Goal: Task Accomplishment & Management: Manage account settings

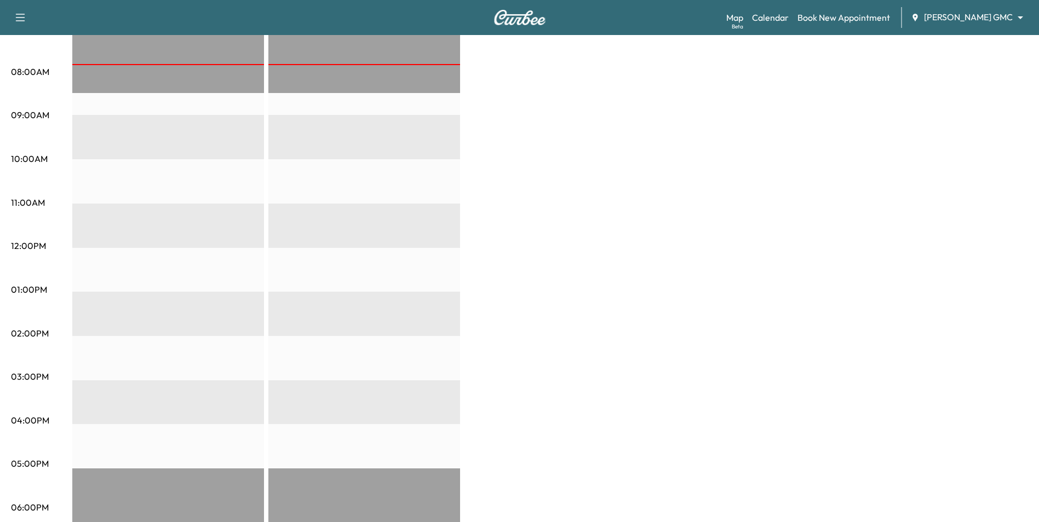
scroll to position [124, 0]
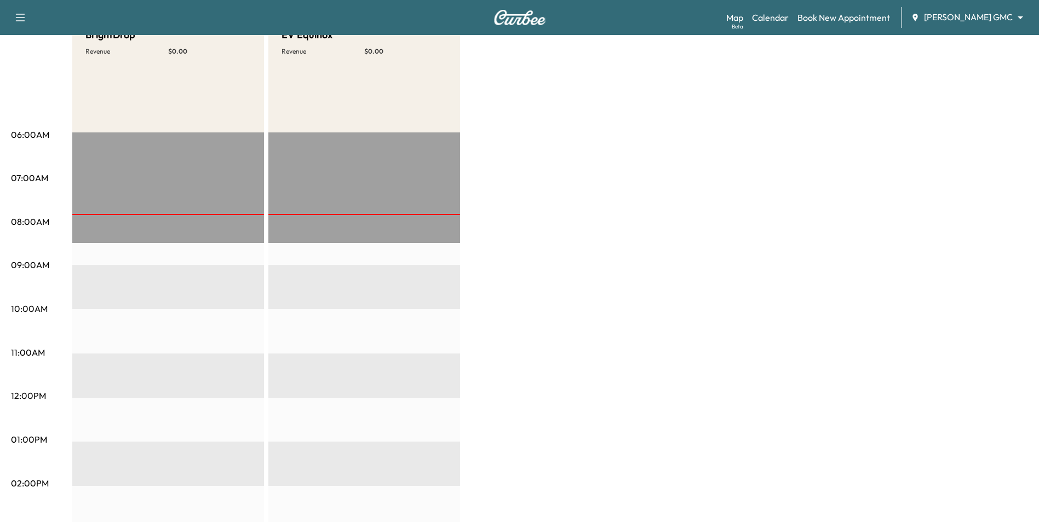
click at [971, 7] on div "Support Log Out Map Beta Calendar Book New Appointment [PERSON_NAME] GMC ******…" at bounding box center [519, 17] width 1039 height 35
click at [971, 17] on body "Support Log Out Map Beta Calendar Book New Appointment [PERSON_NAME] GMC ******…" at bounding box center [519, 137] width 1039 height 522
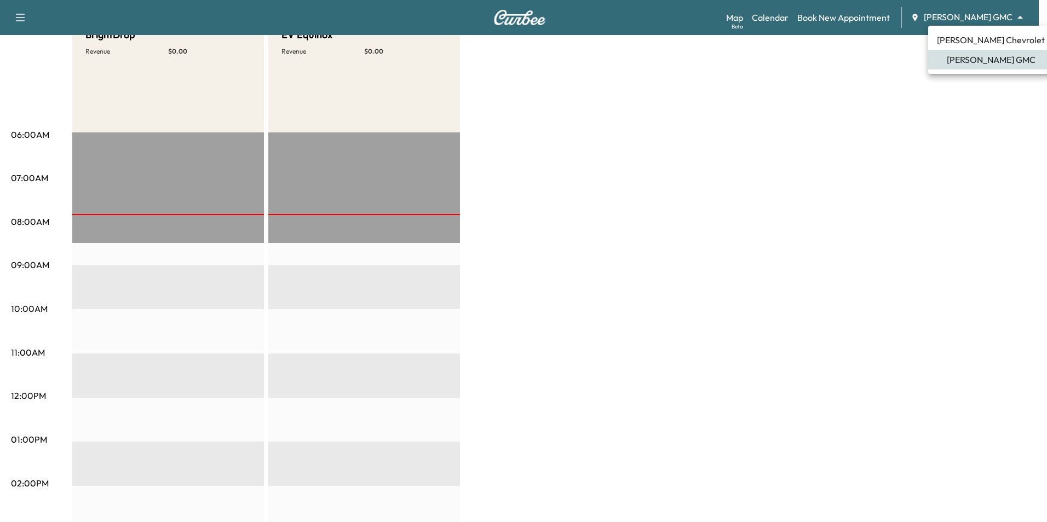
click at [963, 38] on span "[PERSON_NAME] Chevrolet" at bounding box center [991, 39] width 108 height 13
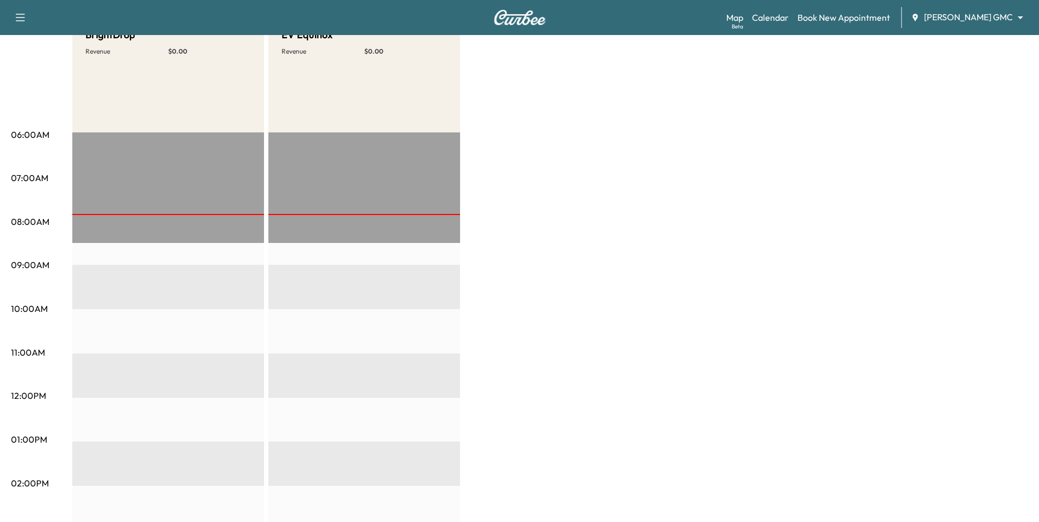
scroll to position [0, 0]
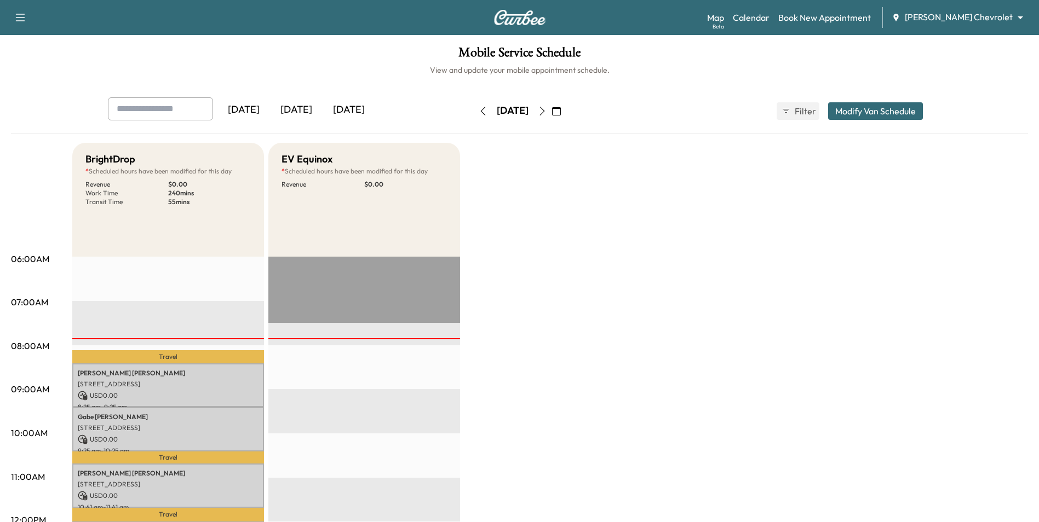
click at [566, 114] on button "button" at bounding box center [556, 111] width 19 height 18
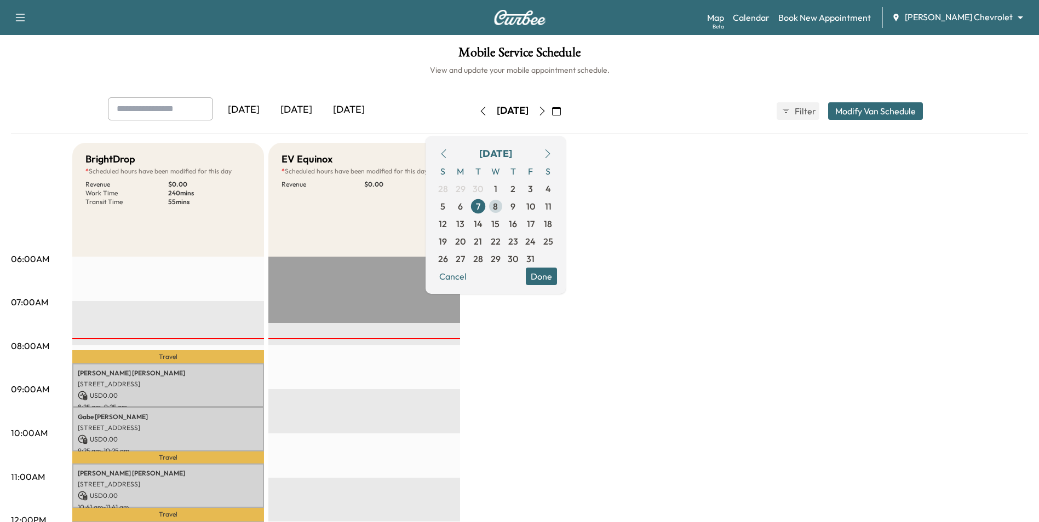
click at [498, 207] on span "8" at bounding box center [495, 206] width 5 height 13
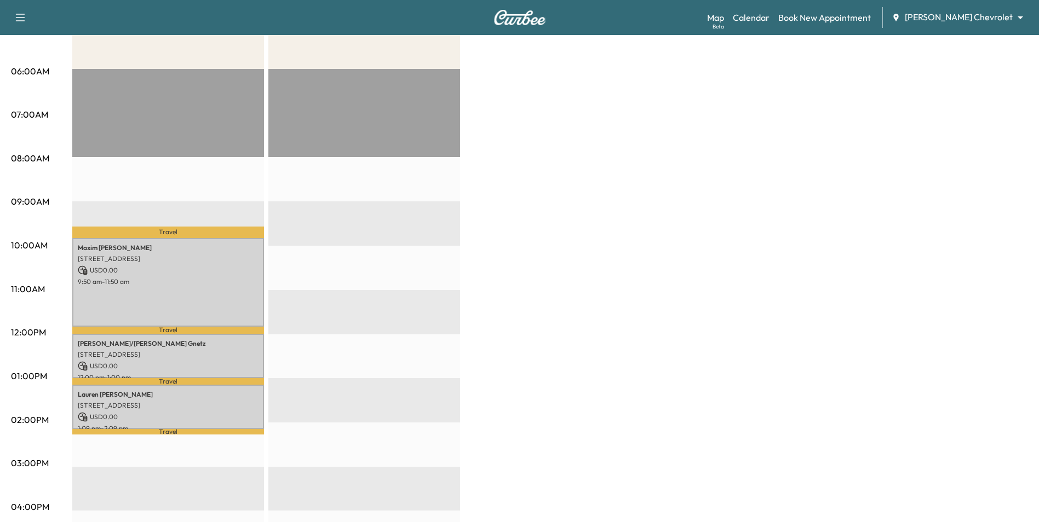
scroll to position [453, 0]
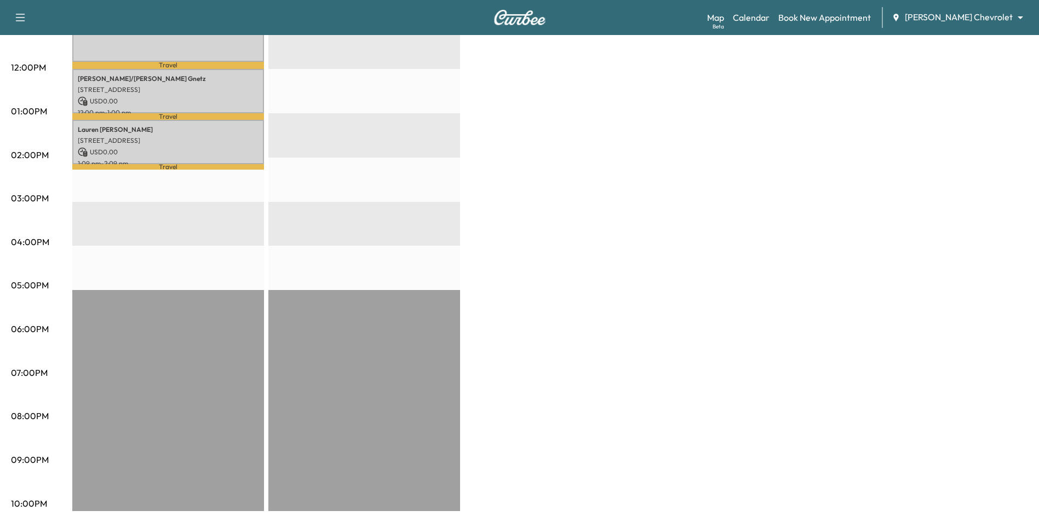
click at [606, 252] on div "BrightDrop * Scheduled hours have been modified for this day Revenue $ 0.00 Wor…" at bounding box center [550, 100] width 956 height 821
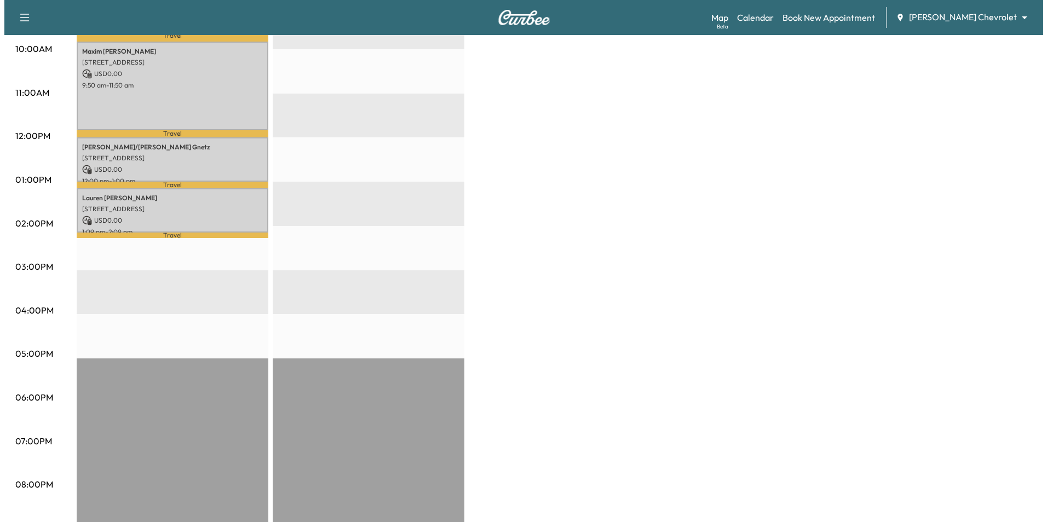
scroll to position [234, 0]
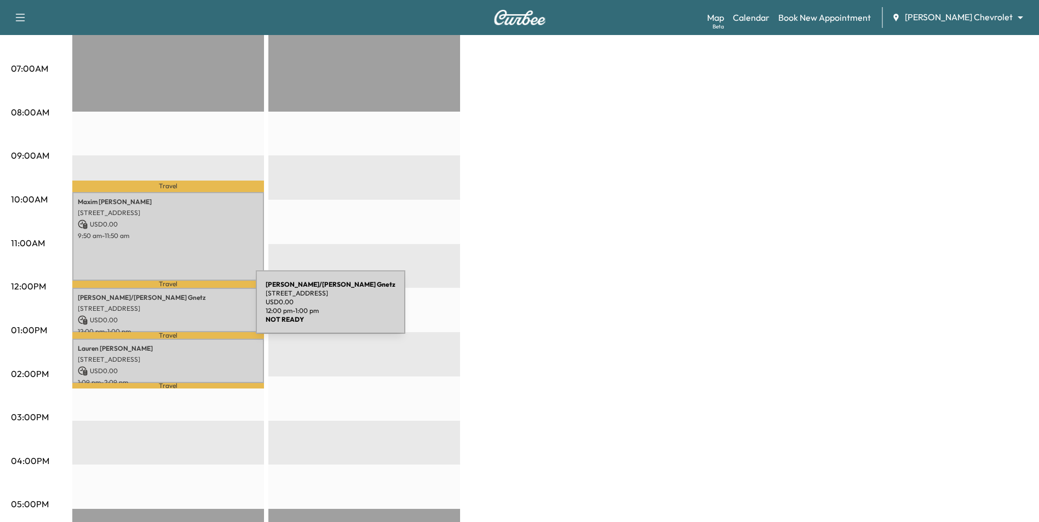
click at [174, 309] on p "8440 Ashton Ave, Inver Grove Heights, MN 55077, USA" at bounding box center [168, 308] width 181 height 9
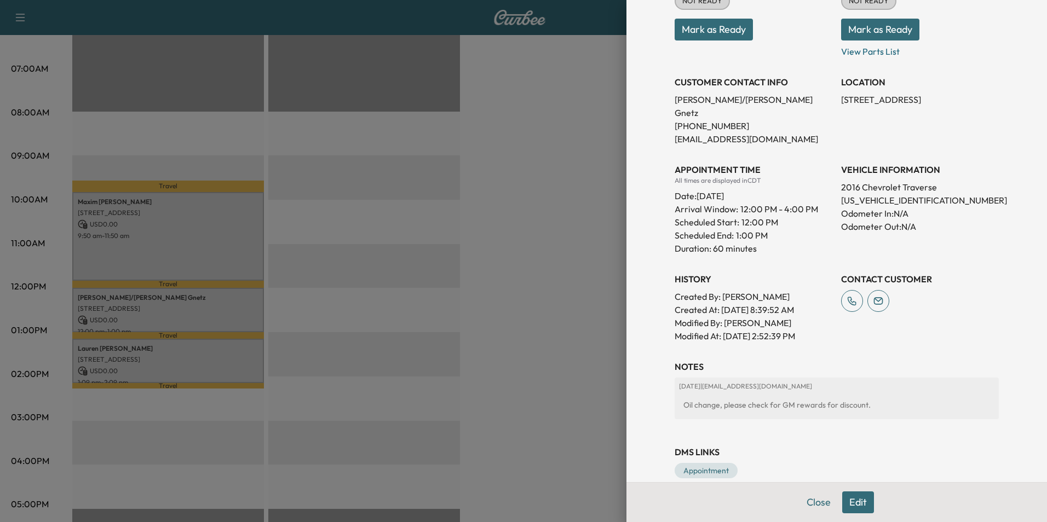
scroll to position [168, 0]
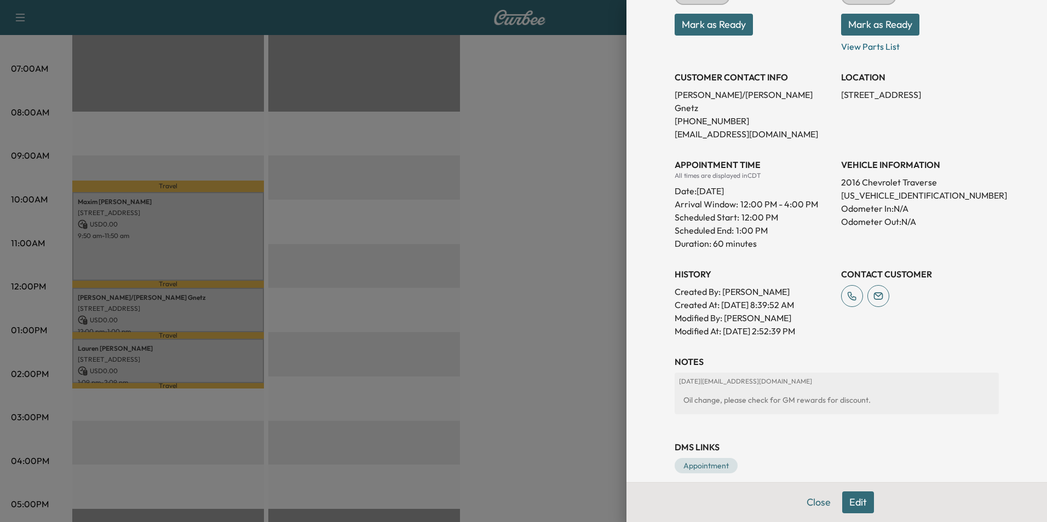
click at [198, 313] on div at bounding box center [523, 261] width 1047 height 522
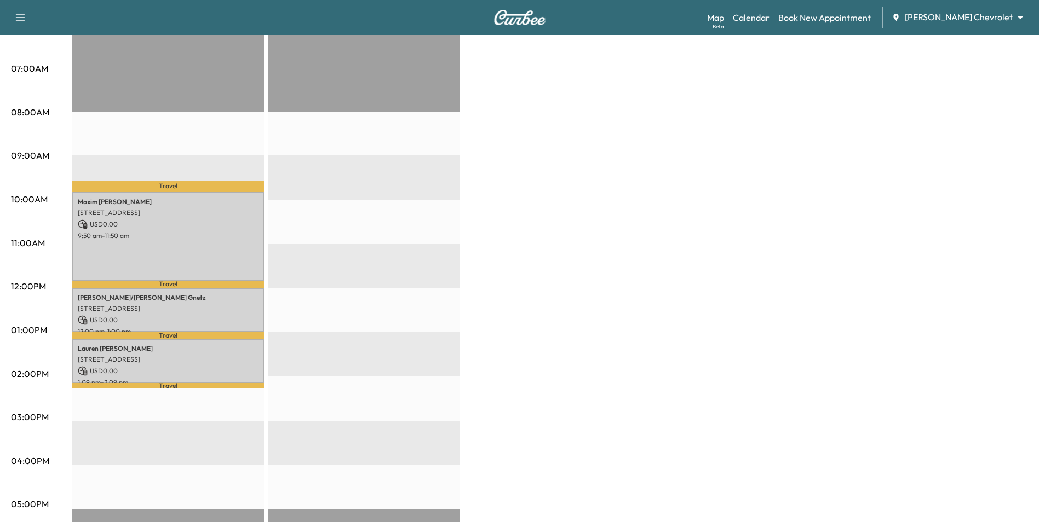
click at [237, 323] on div "Chris/Patricia Gnetz 8440 Ashton Ave, Inver Grove Heights, MN 55077, USA USD 0.…" at bounding box center [168, 310] width 192 height 44
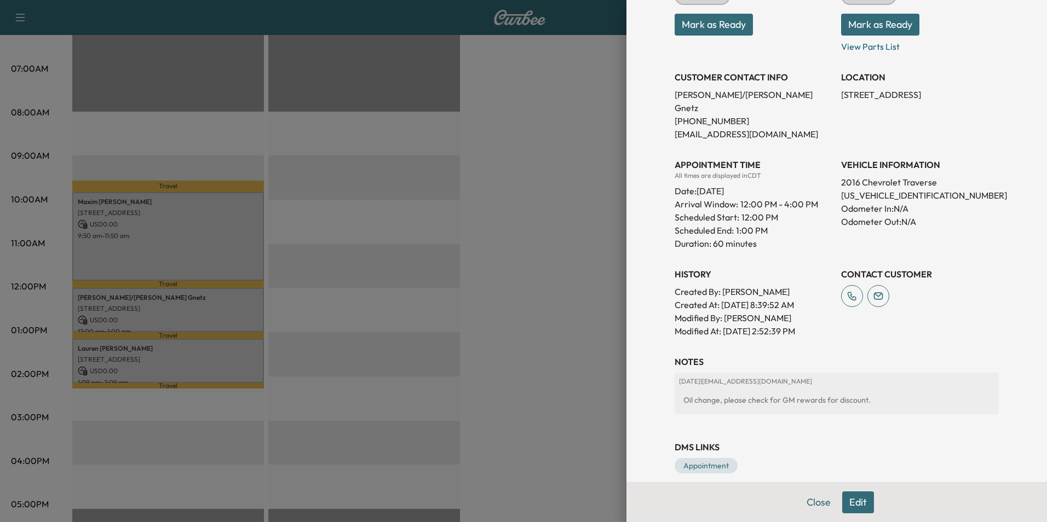
click at [484, 326] on div at bounding box center [523, 261] width 1047 height 522
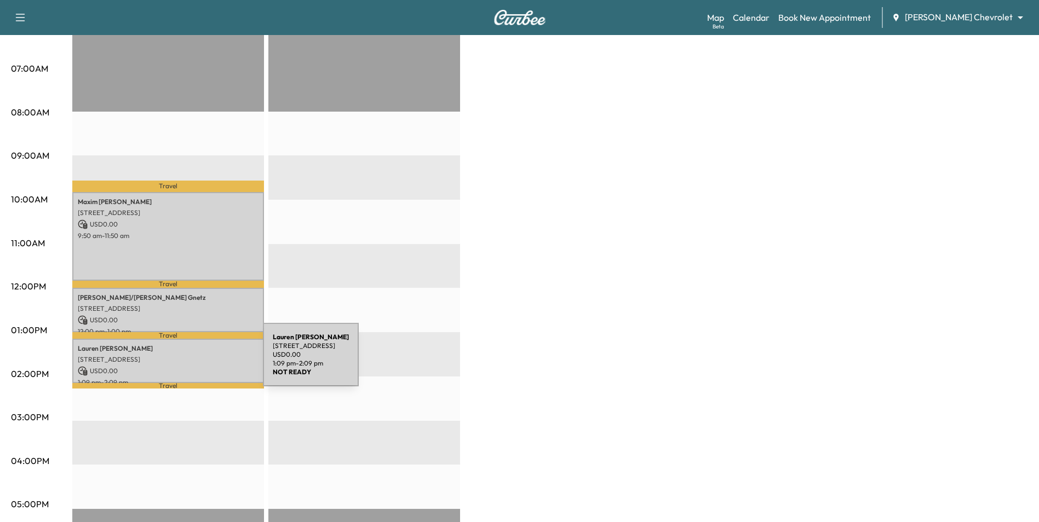
click at [181, 361] on div "Lauren Howard 1875 63RD ST E, INVER GROVE HEIGHTS, MN 55077, USA USD 0.00 1:09 …" at bounding box center [168, 361] width 192 height 44
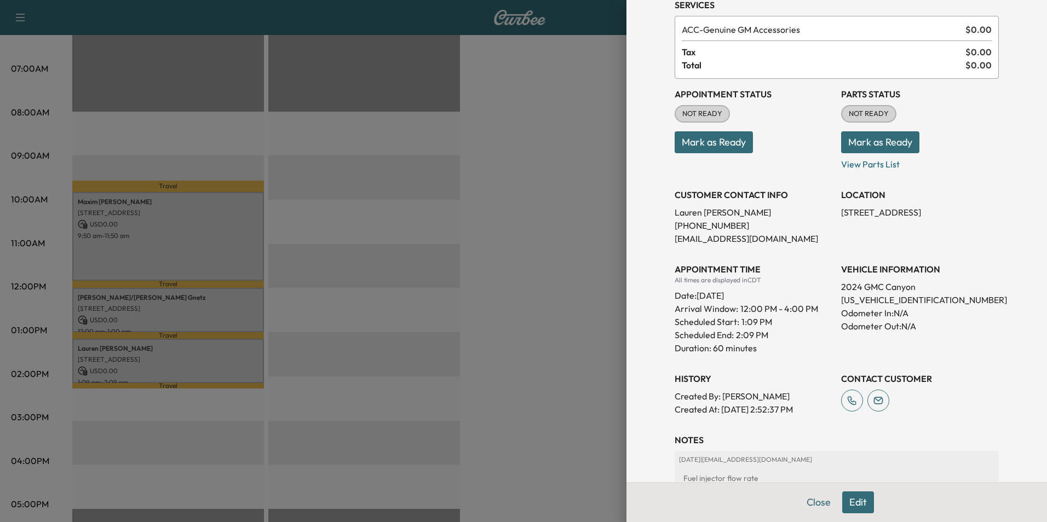
scroll to position [141, 0]
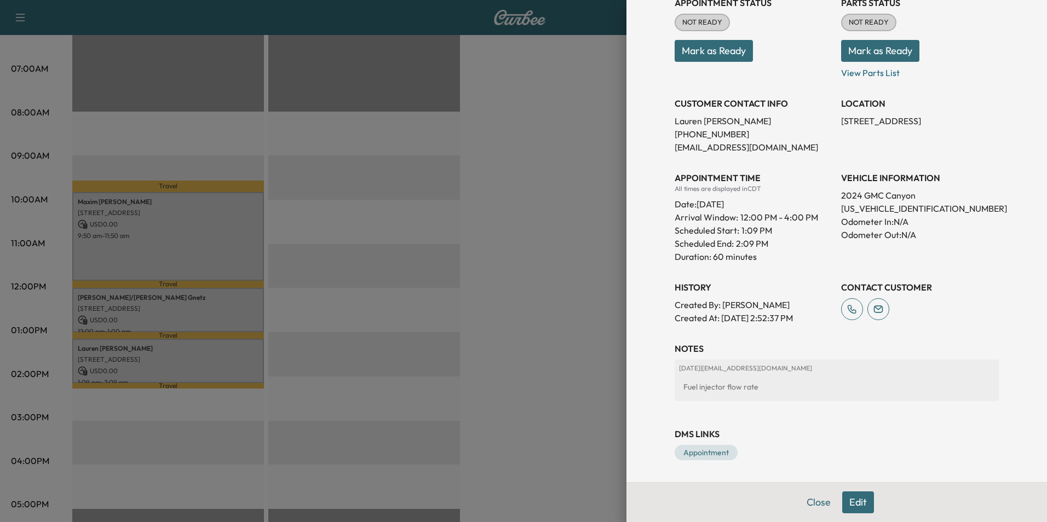
drag, startPoint x: 407, startPoint y: 329, endPoint x: 236, endPoint y: 242, distance: 192.3
click at [407, 329] on div at bounding box center [523, 261] width 1047 height 522
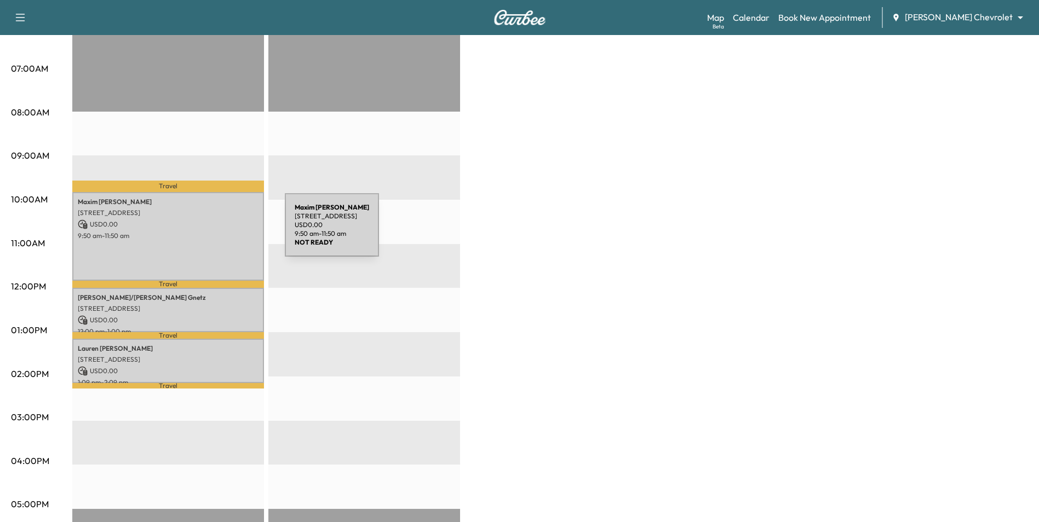
click at [203, 232] on p "9:50 am - 11:50 am" at bounding box center [168, 236] width 181 height 9
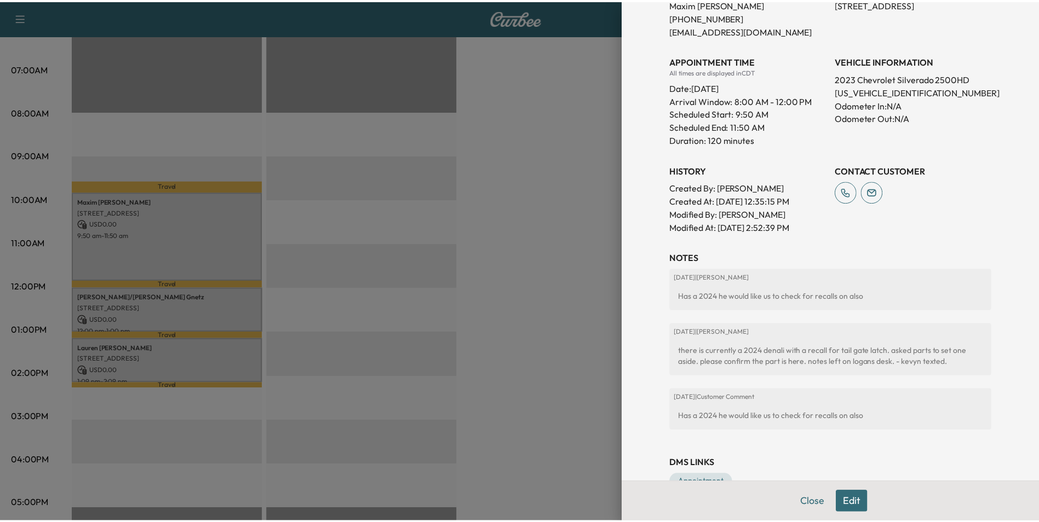
scroll to position [301, 0]
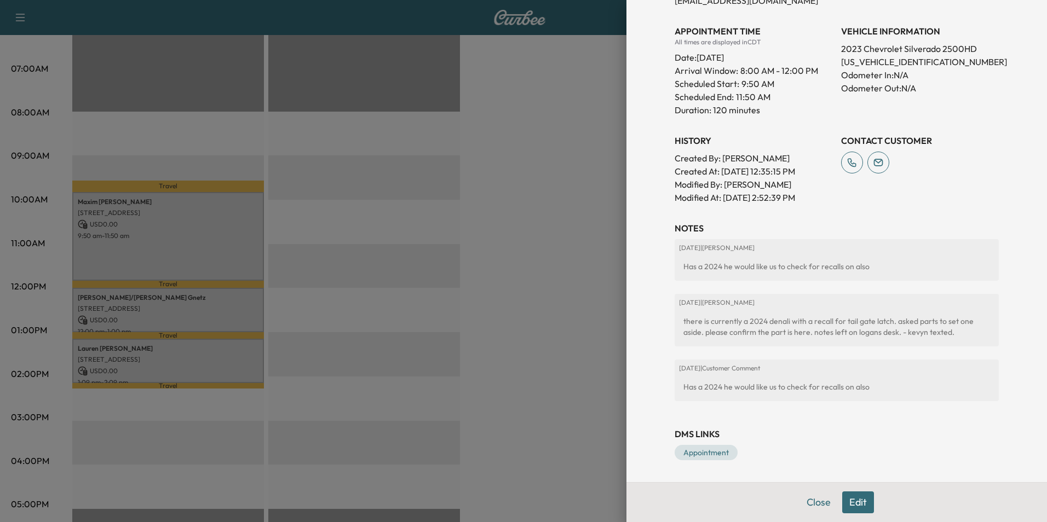
click at [590, 298] on div at bounding box center [523, 261] width 1047 height 522
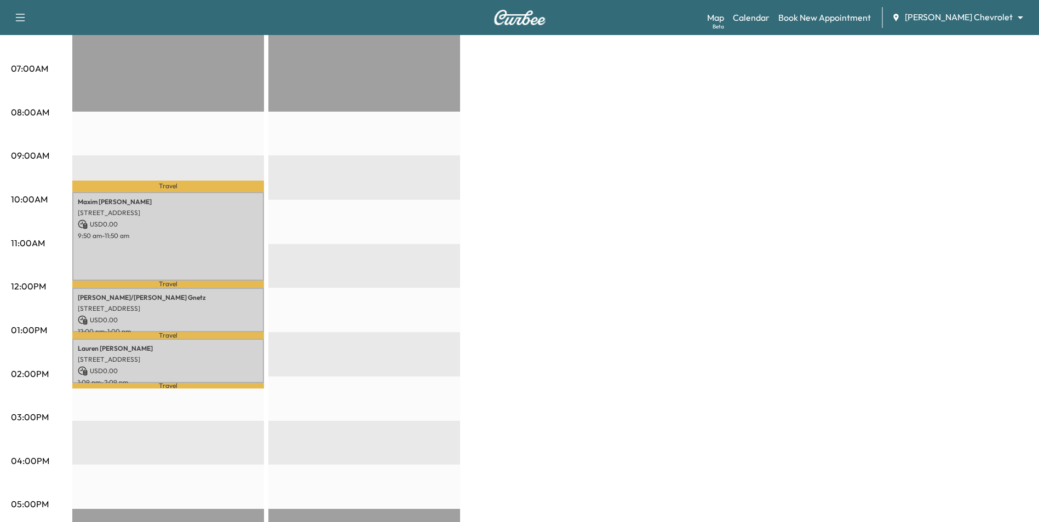
drag, startPoint x: 574, startPoint y: 261, endPoint x: 925, endPoint y: 145, distance: 369.7
click at [575, 260] on div "BrightDrop * Scheduled hours have been modified for this day Revenue $ 0.00 Wor…" at bounding box center [550, 319] width 956 height 821
click at [998, 12] on body "Support Log Out Map Beta Calendar Book New Appointment Mauer Chevrolet ********…" at bounding box center [519, 27] width 1039 height 522
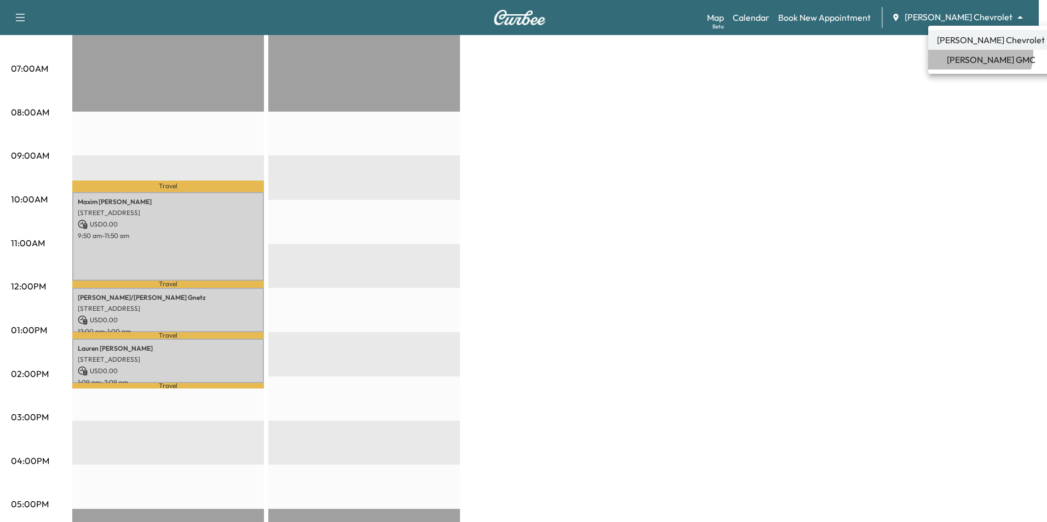
click at [975, 53] on span "Mauer GMC" at bounding box center [991, 59] width 89 height 13
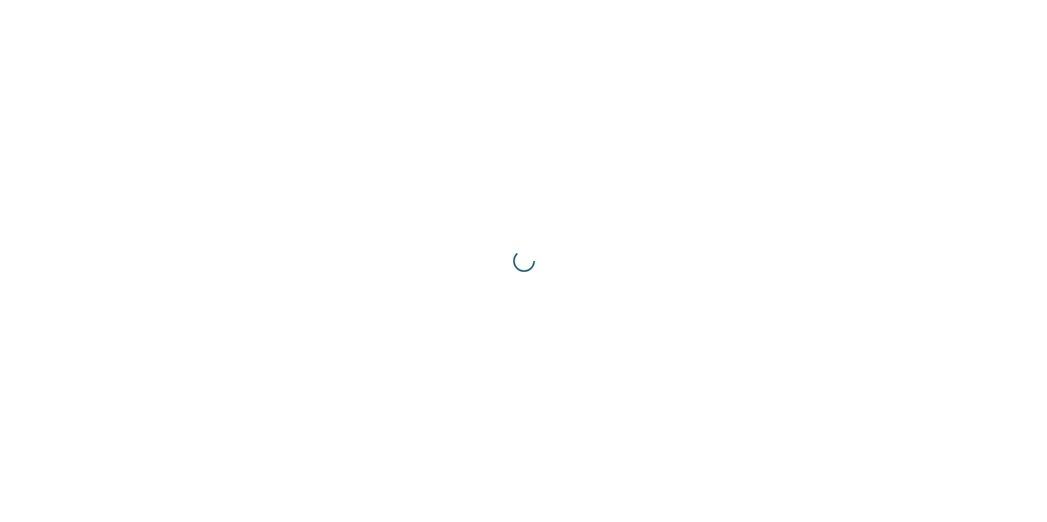
scroll to position [0, 0]
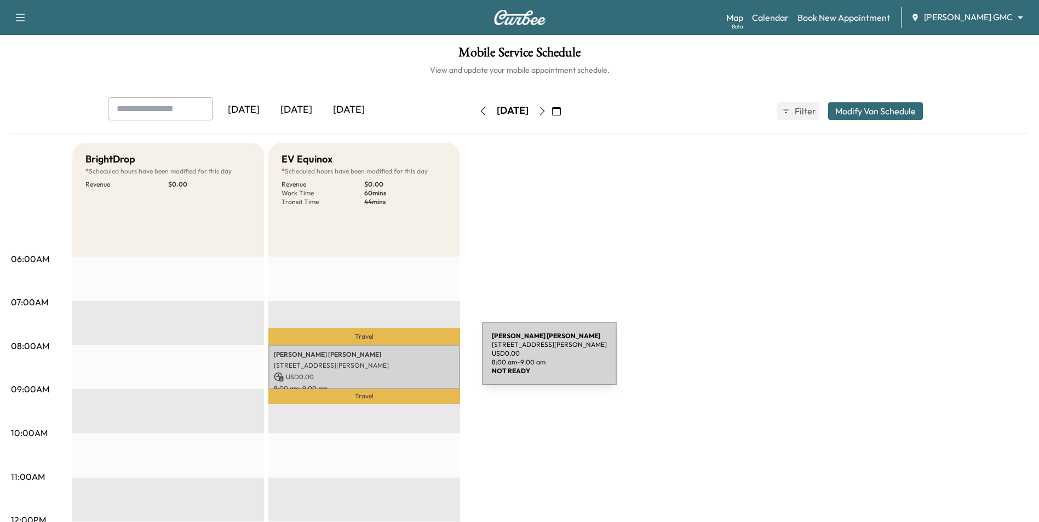
click at [400, 361] on p "7009 Sally Ln, Edina, MN 55439, USA" at bounding box center [364, 365] width 181 height 9
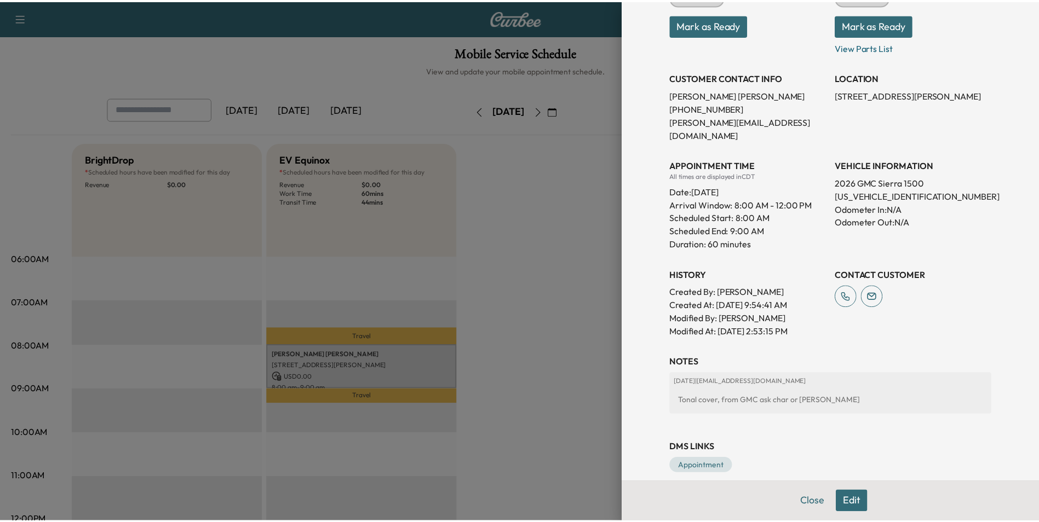
scroll to position [168, 0]
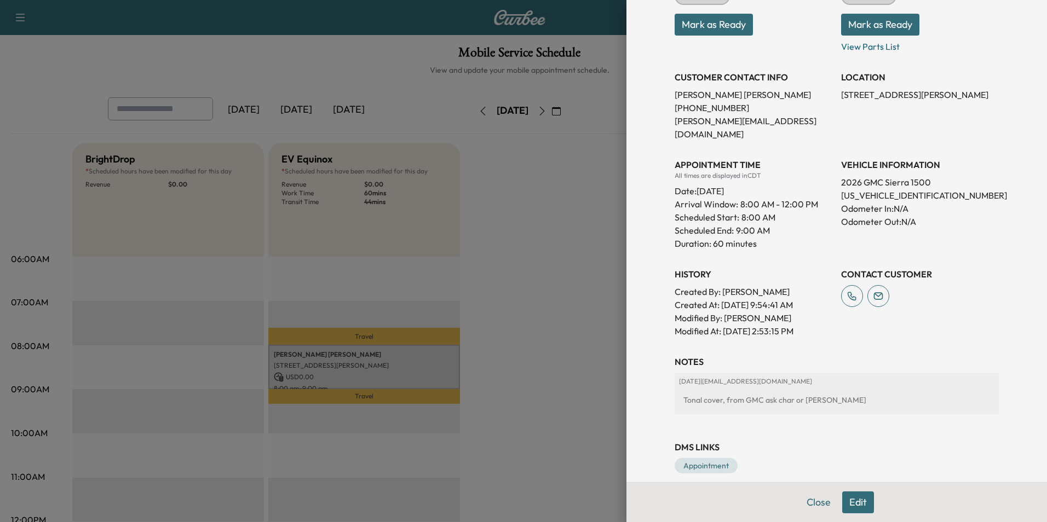
click at [546, 426] on div at bounding box center [523, 261] width 1047 height 522
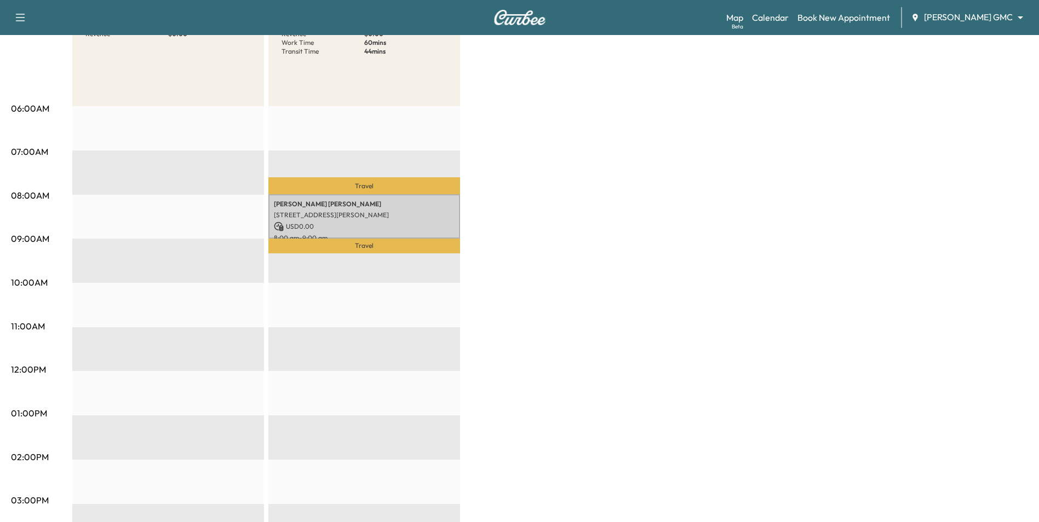
scroll to position [219, 0]
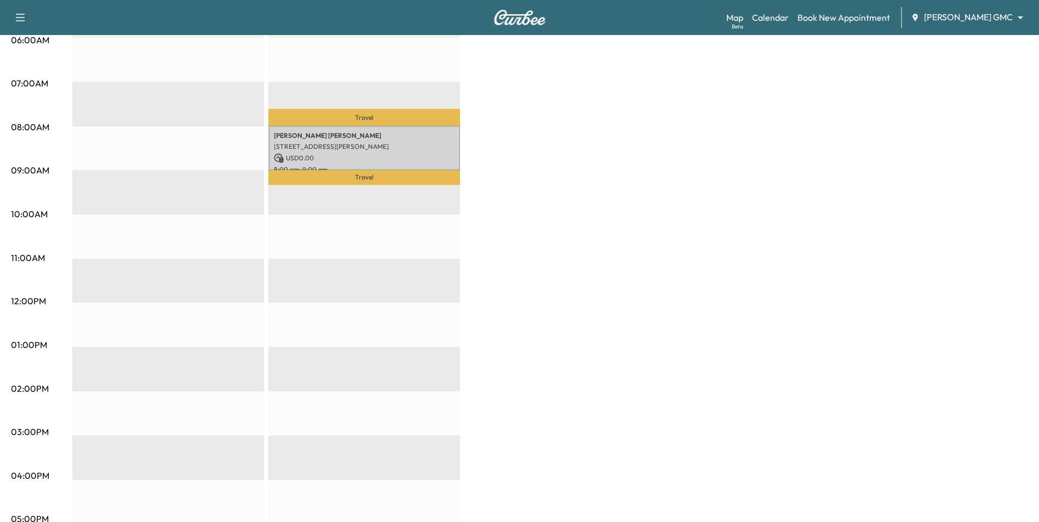
click at [954, 16] on body "Support Log Out Map Beta Calendar Book New Appointment Mauer GMC ******** ​ Mob…" at bounding box center [519, 42] width 1039 height 522
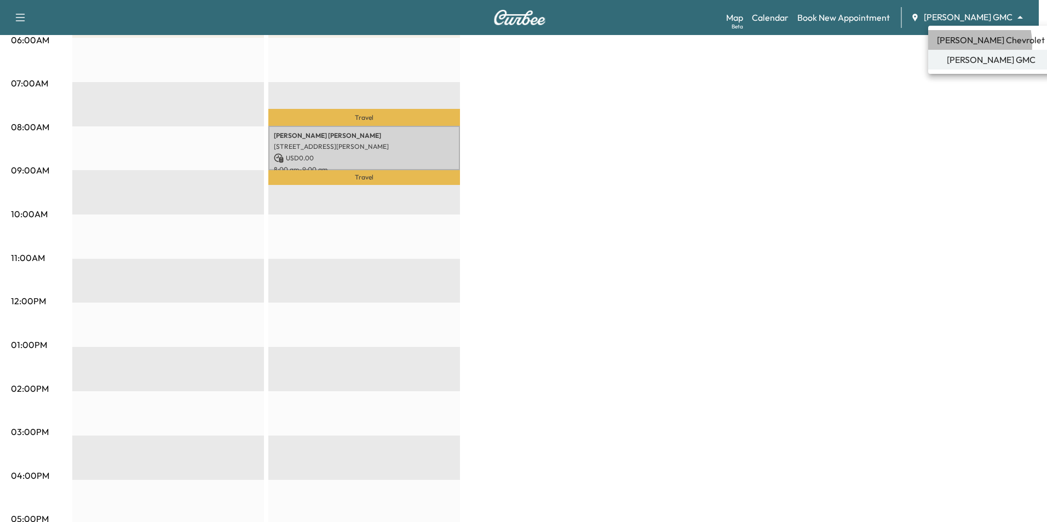
click at [952, 44] on span "[PERSON_NAME] Chevrolet" at bounding box center [991, 39] width 108 height 13
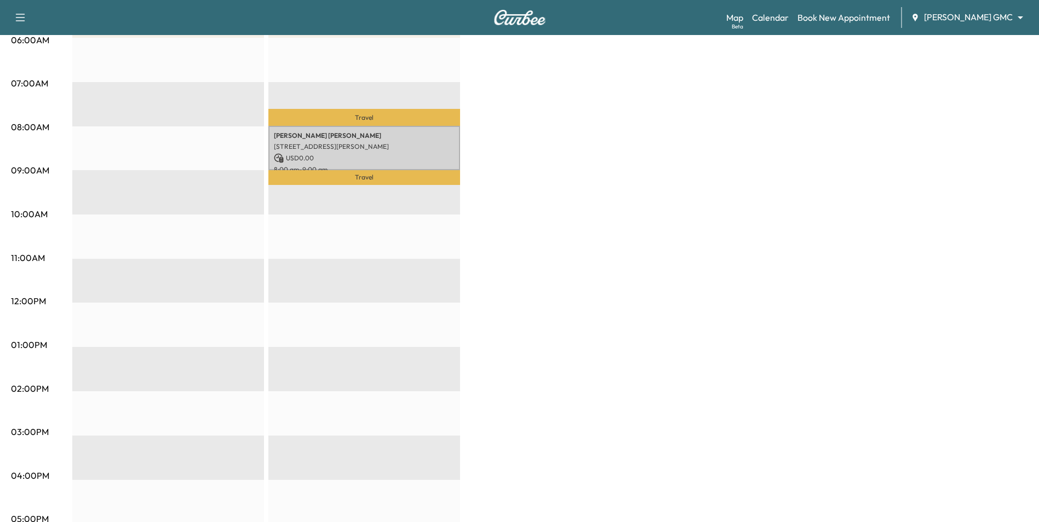
scroll to position [0, 0]
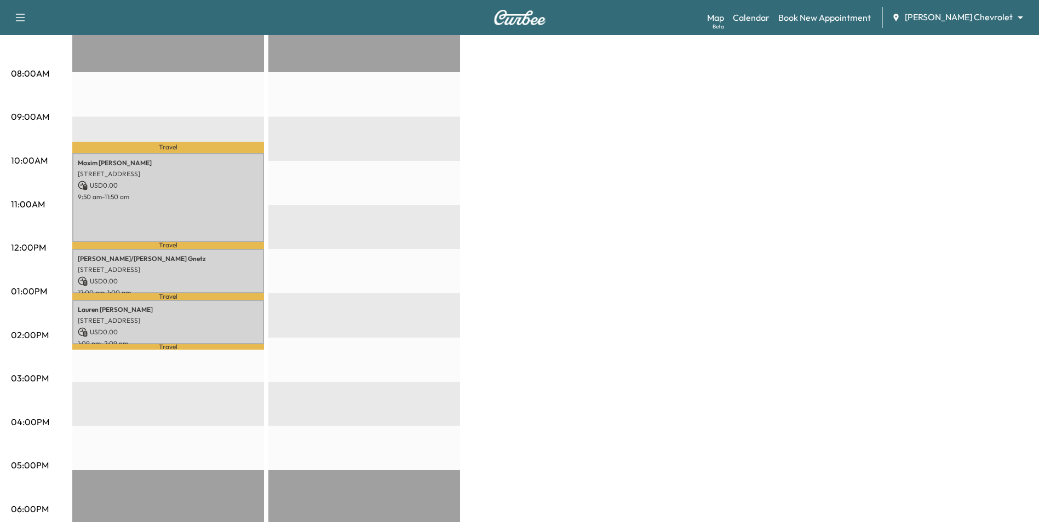
scroll to position [274, 0]
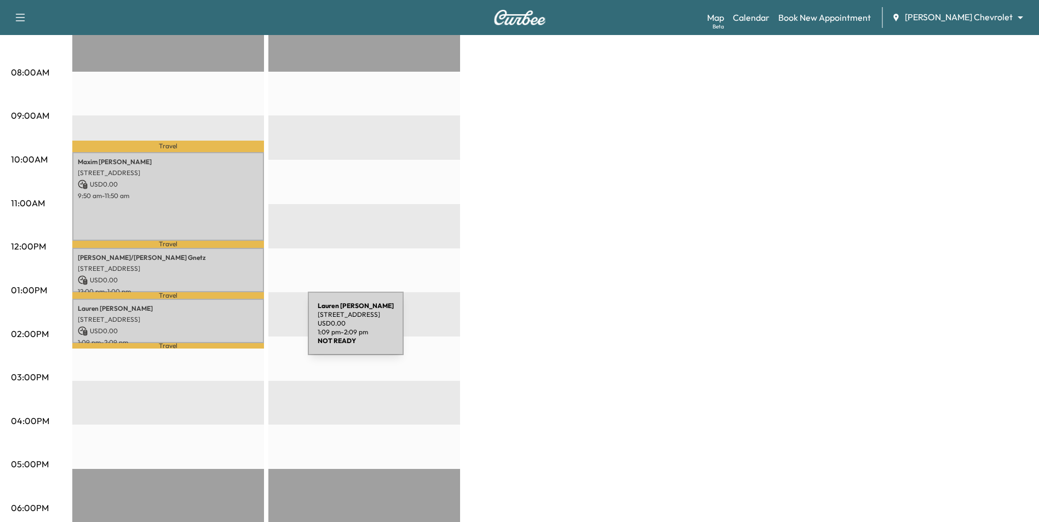
click at [226, 330] on p "USD 0.00" at bounding box center [168, 331] width 181 height 10
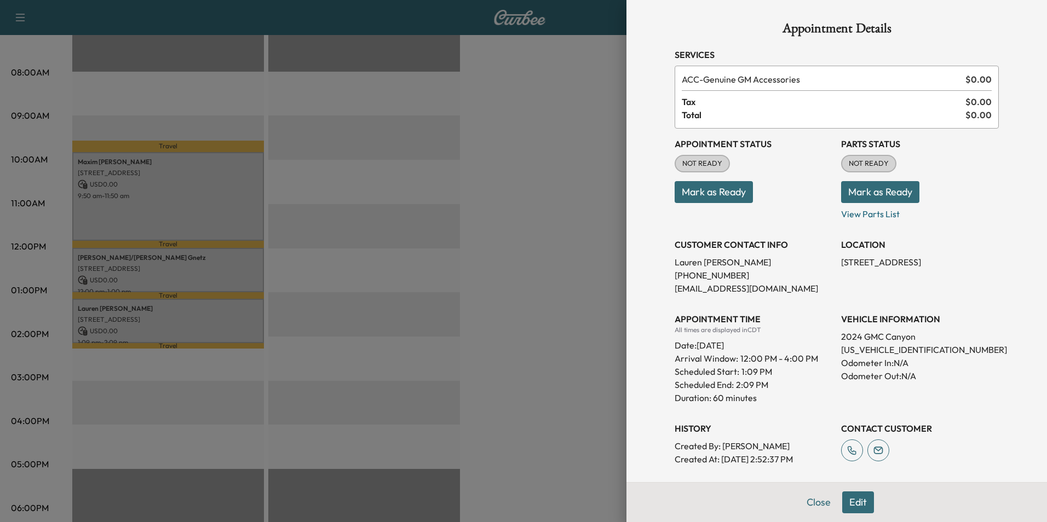
click at [479, 238] on div at bounding box center [523, 261] width 1047 height 522
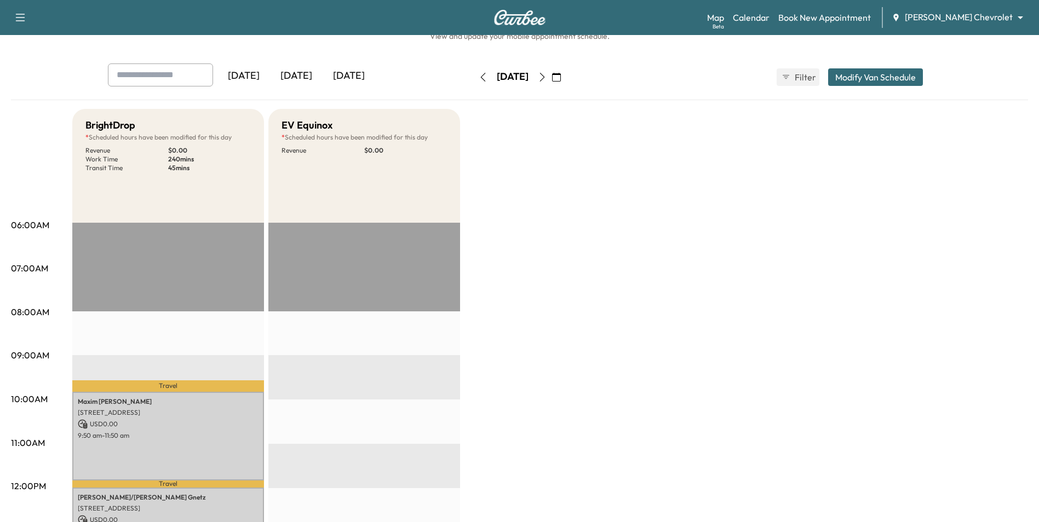
scroll to position [0, 0]
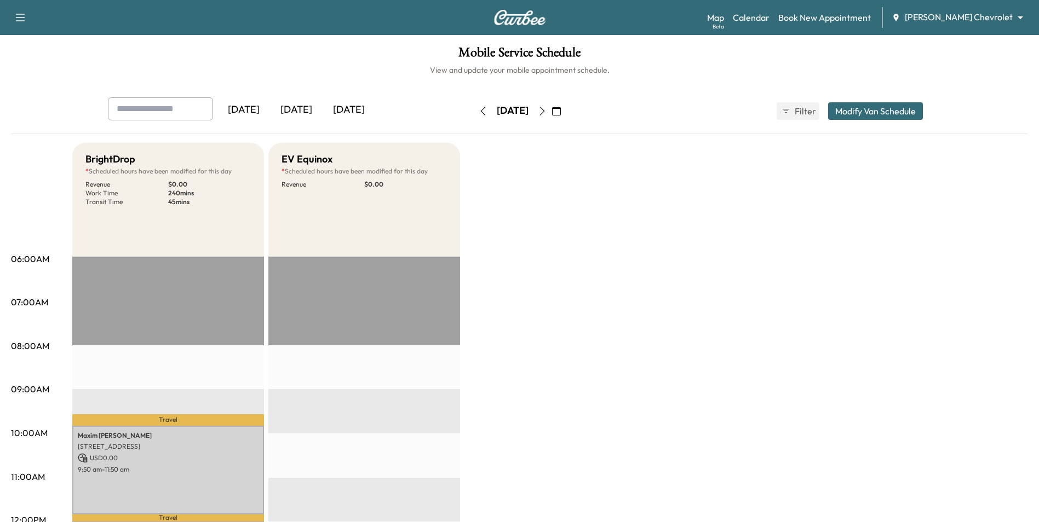
click at [544, 111] on icon "button" at bounding box center [541, 111] width 5 height 9
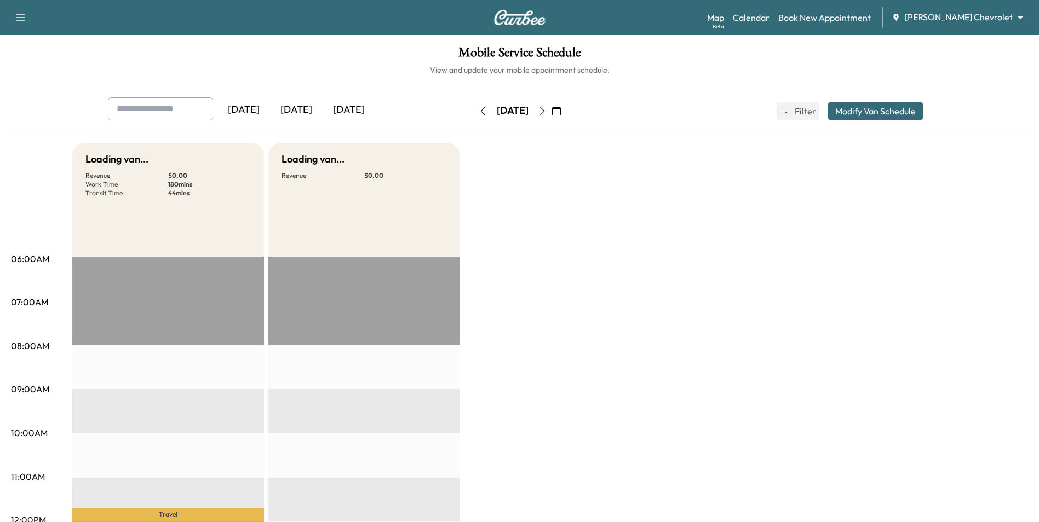
click at [566, 113] on button "button" at bounding box center [556, 111] width 19 height 18
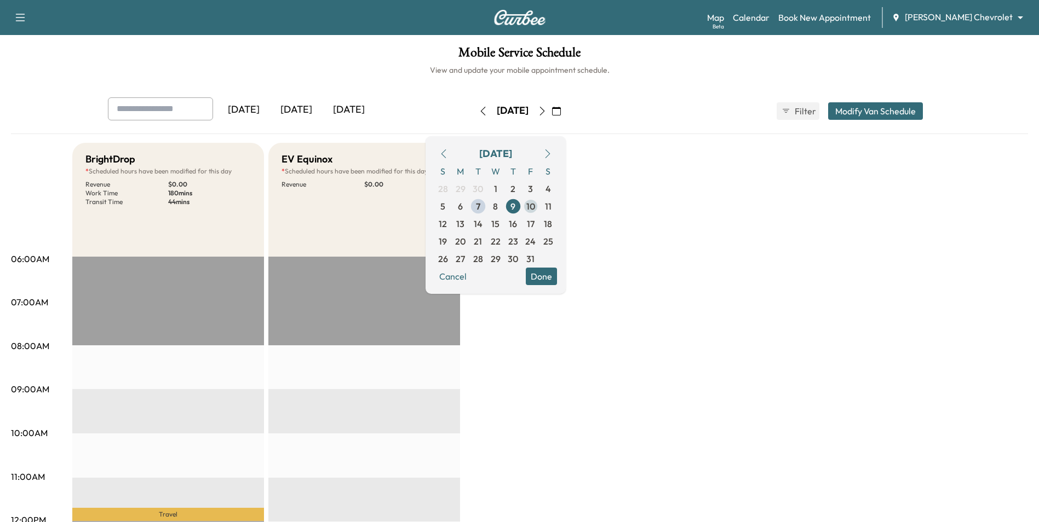
click at [535, 209] on span "10" at bounding box center [530, 206] width 9 height 13
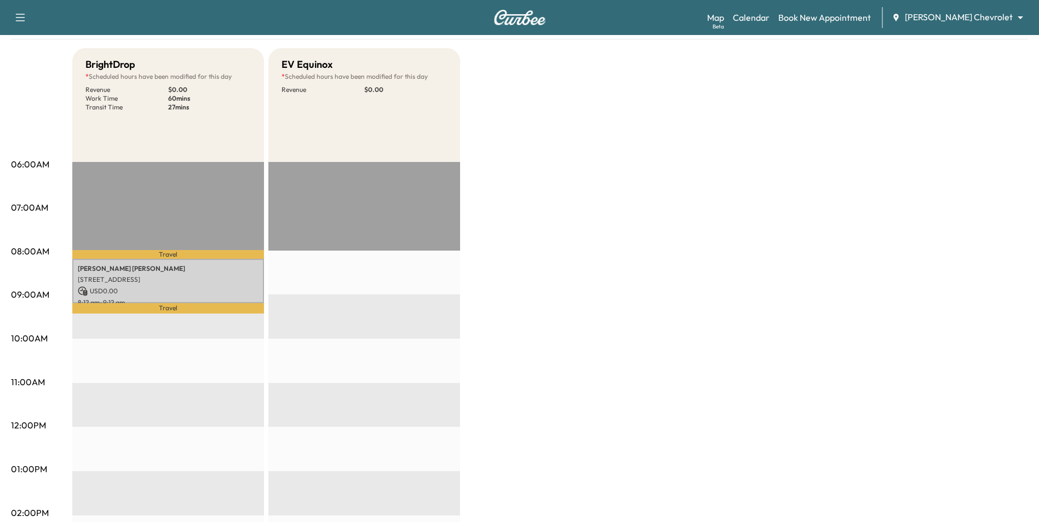
scroll to position [110, 0]
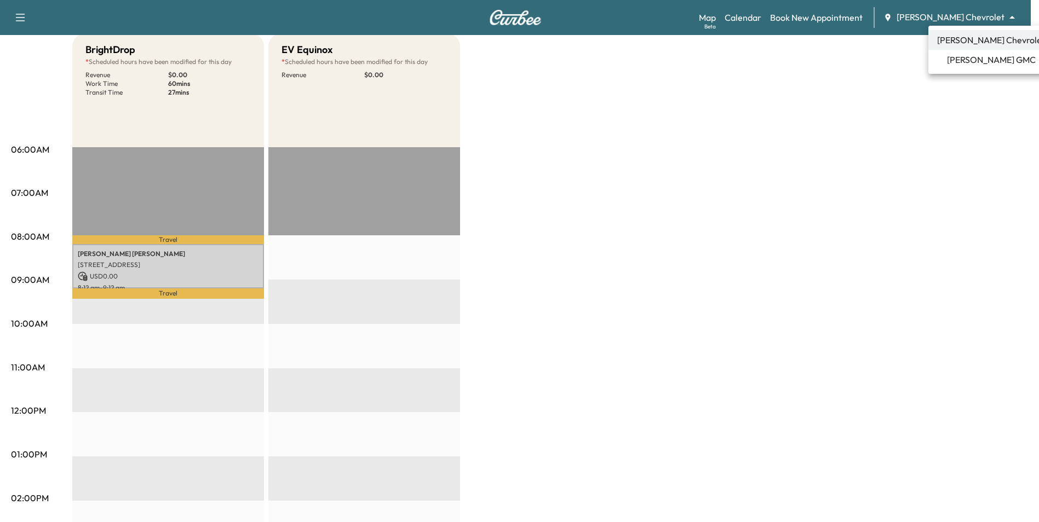
click at [939, 18] on body "Support Log Out Map Beta Calendar Book New Appointment Mauer Chevrolet ********…" at bounding box center [519, 151] width 1039 height 522
click at [951, 60] on li "Mauer GMC" at bounding box center [990, 60] width 125 height 20
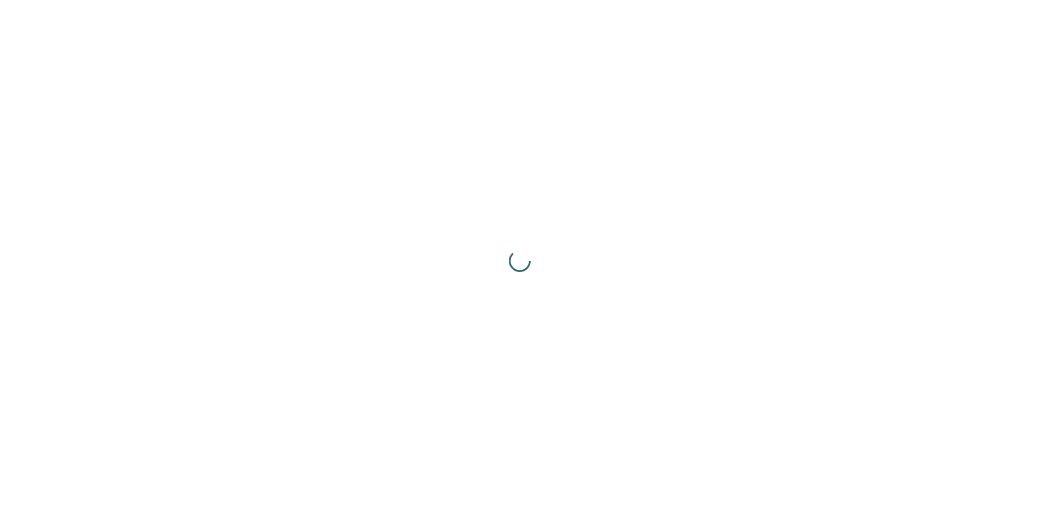
scroll to position [0, 0]
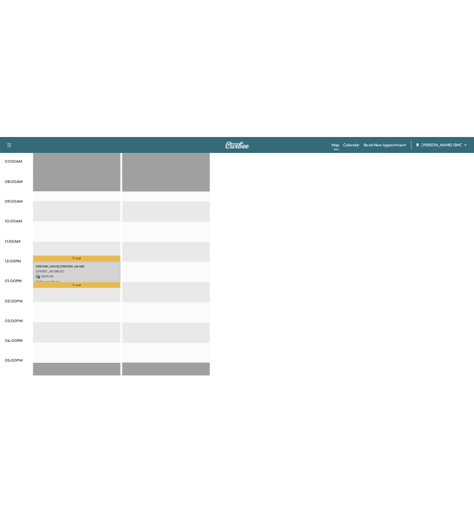
scroll to position [274, 0]
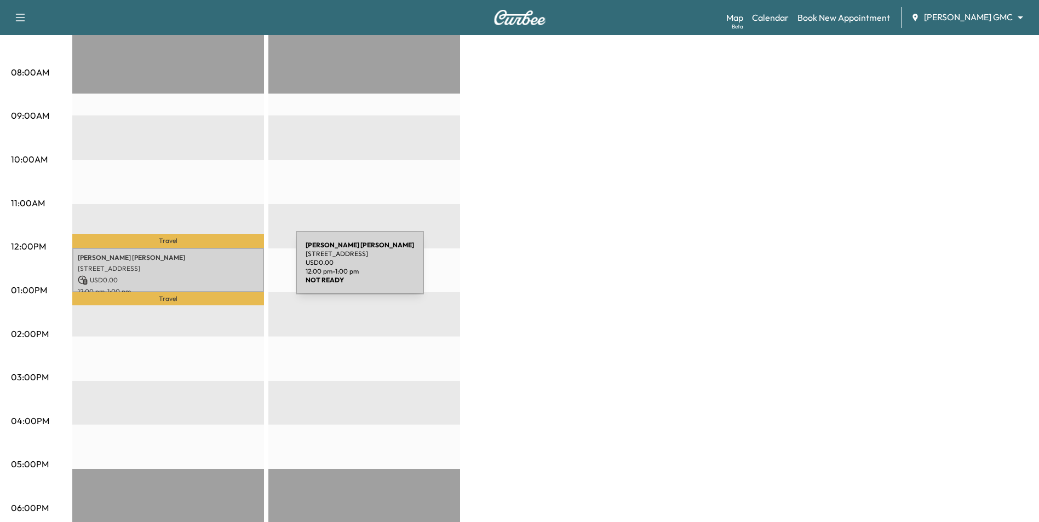
click at [214, 269] on p "13953 Gauntlet Court, Apple Valley, MN 55124, United States of America" at bounding box center [168, 268] width 181 height 9
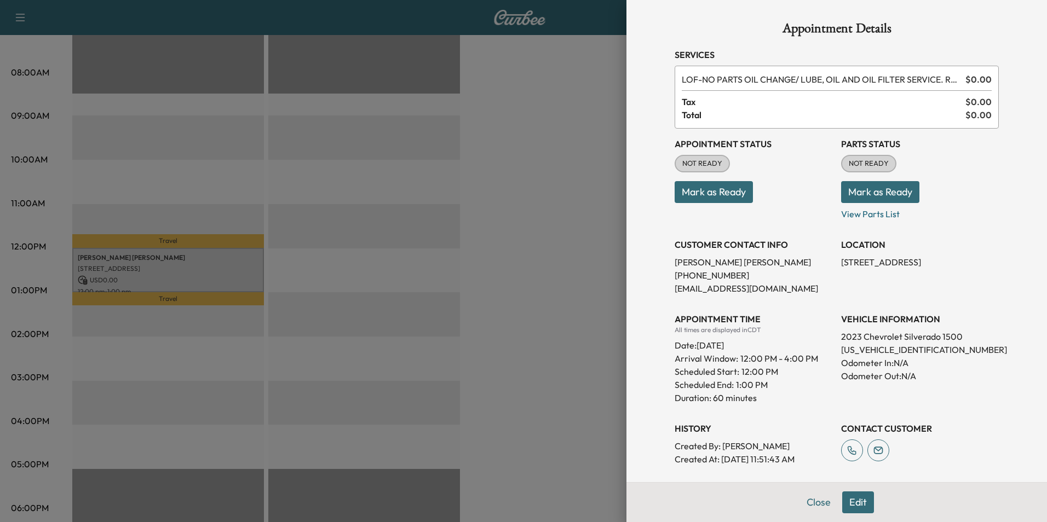
drag, startPoint x: 594, startPoint y: 206, endPoint x: 340, endPoint y: 133, distance: 264.5
click at [592, 206] on div at bounding box center [523, 261] width 1047 height 522
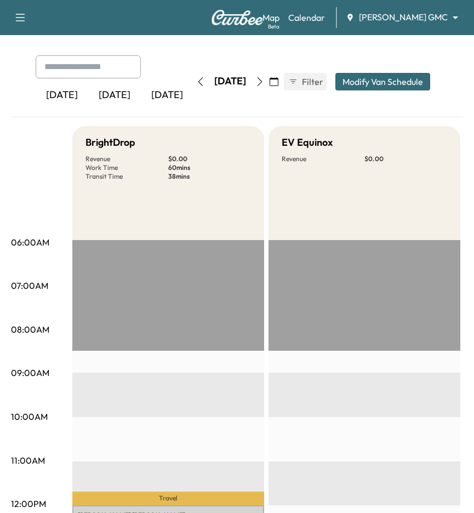
scroll to position [0, 0]
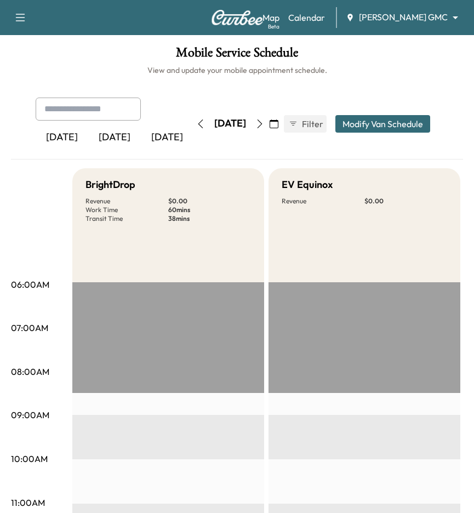
click at [107, 125] on div "[DATE]" at bounding box center [114, 137] width 53 height 25
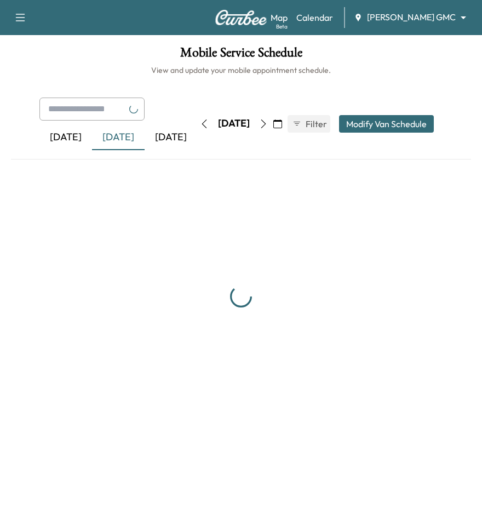
click at [109, 112] on input "text" at bounding box center [91, 108] width 105 height 23
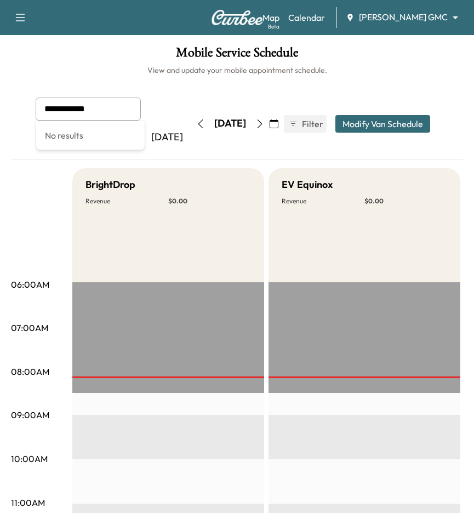
click at [67, 112] on input "**********" at bounding box center [88, 108] width 105 height 23
drag, startPoint x: 88, startPoint y: 111, endPoint x: 45, endPoint y: 111, distance: 43.3
click at [45, 111] on div "**********" at bounding box center [88, 108] width 105 height 23
type input "**********"
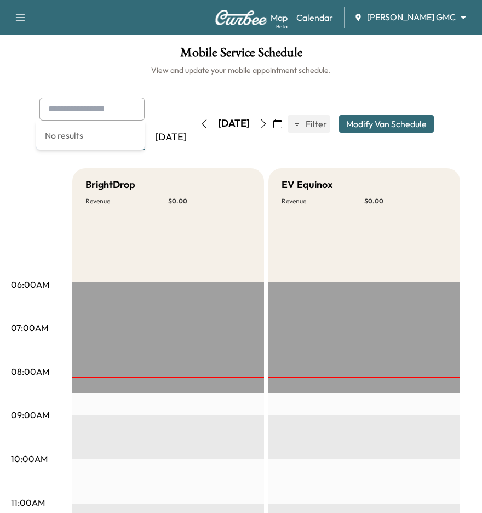
click at [423, 17] on body "Book New Appointment Support Log Out Map Beta Calendar Mauer GMC ******** ​ Mob…" at bounding box center [241, 256] width 482 height 513
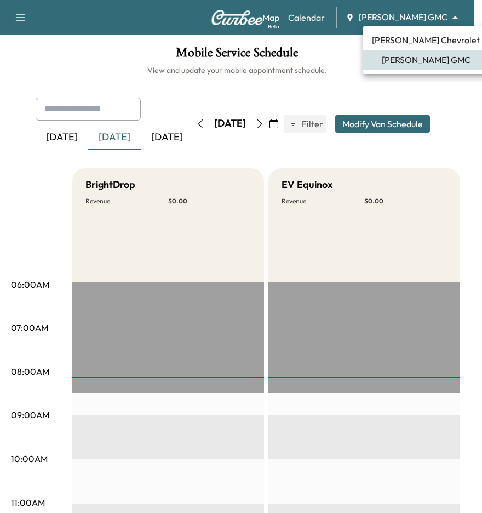
click at [430, 43] on span "[PERSON_NAME] Chevrolet" at bounding box center [426, 39] width 108 height 13
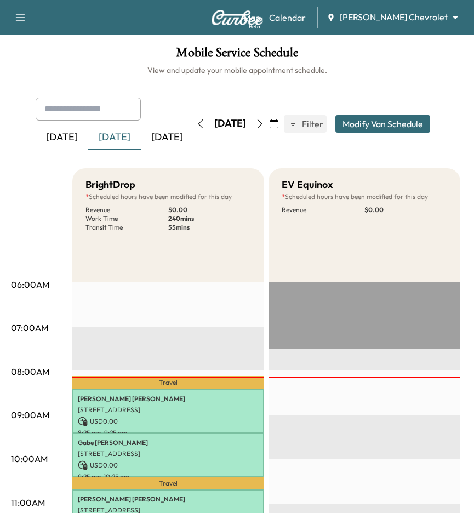
paste input "**********"
type input "**********"
